Goal: Transaction & Acquisition: Obtain resource

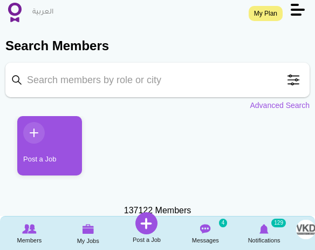
click at [130, 89] on input "Keyword" at bounding box center [157, 80] width 304 height 35
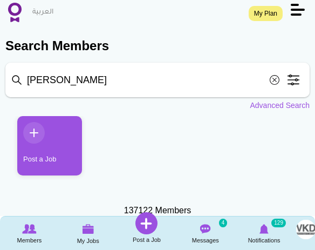
type input "kristine"
click button "Search" at bounding box center [0, 0] width 0 height 0
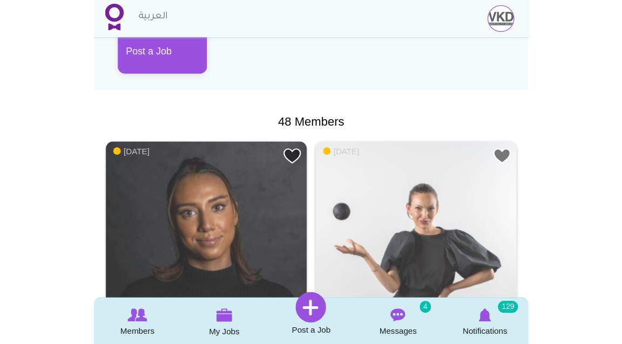
scroll to position [163, 0]
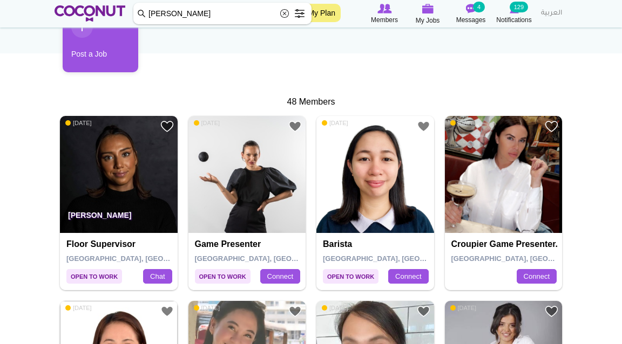
click at [120, 179] on img at bounding box center [119, 175] width 118 height 118
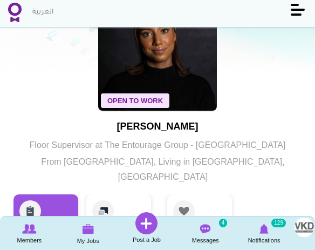
scroll to position [63, 0]
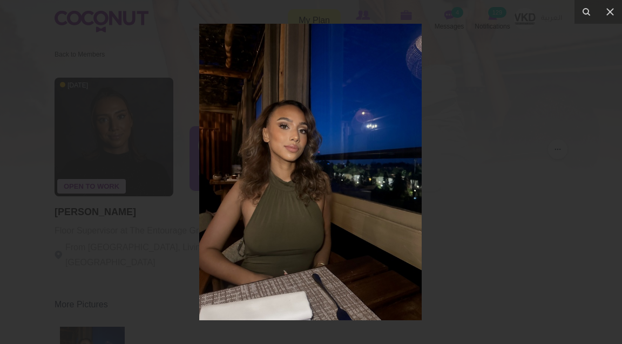
click at [160, 252] on div at bounding box center [311, 172] width 622 height 344
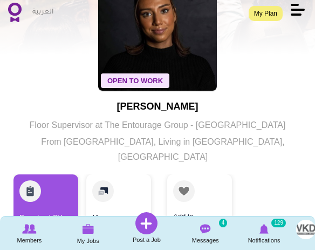
scroll to position [95, 0]
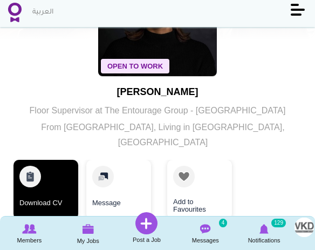
click at [55, 177] on link "Download CV" at bounding box center [45, 189] width 65 height 59
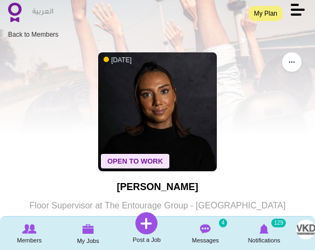
scroll to position [0, 0]
click at [17, 15] on img at bounding box center [14, 12] width 13 height 19
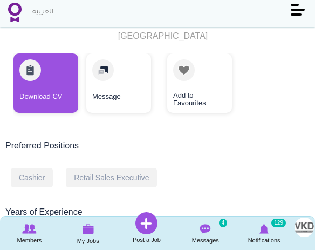
scroll to position [227, 0]
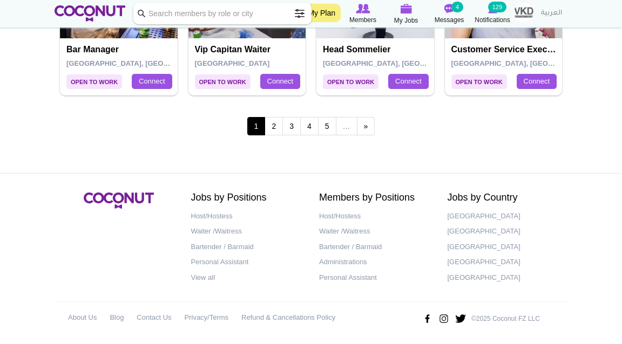
scroll to position [1998, 0]
click at [269, 125] on link "2" at bounding box center [274, 126] width 18 height 18
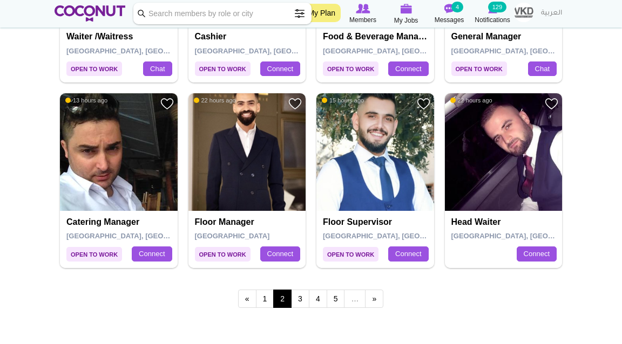
scroll to position [1826, 0]
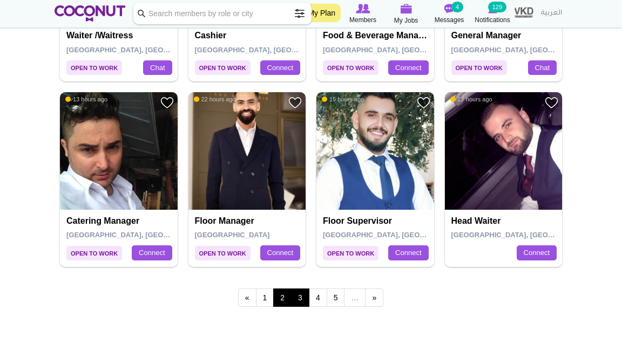
click at [302, 296] on link "3" at bounding box center [300, 298] width 18 height 18
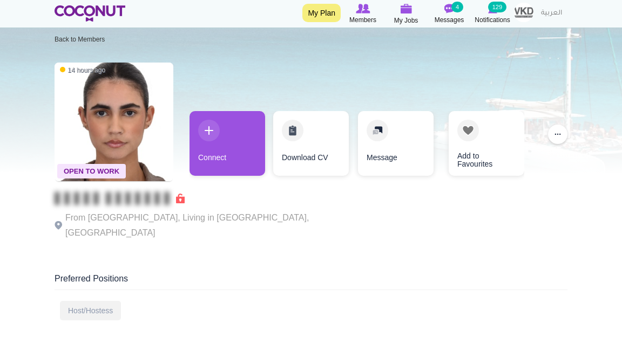
scroll to position [9, 0]
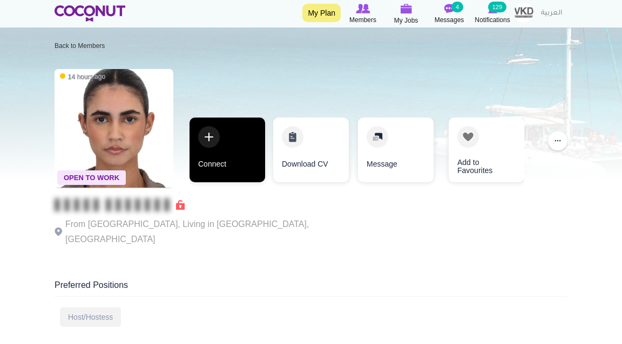
click at [202, 140] on link "Connect" at bounding box center [228, 150] width 76 height 65
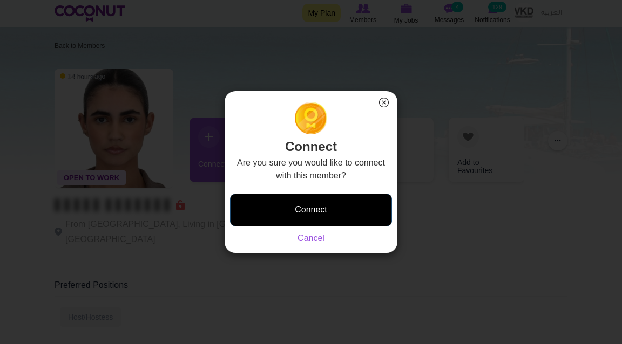
click at [276, 215] on button "Connect" at bounding box center [311, 210] width 162 height 33
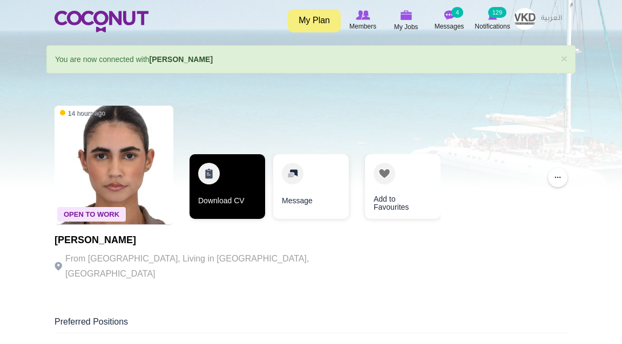
click at [228, 177] on link "Download CV" at bounding box center [228, 186] width 76 height 65
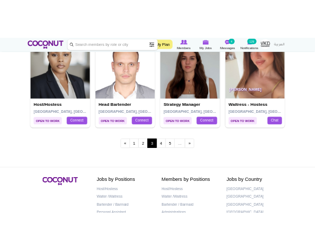
scroll to position [1918, 0]
